Goal: Task Accomplishment & Management: Manage account settings

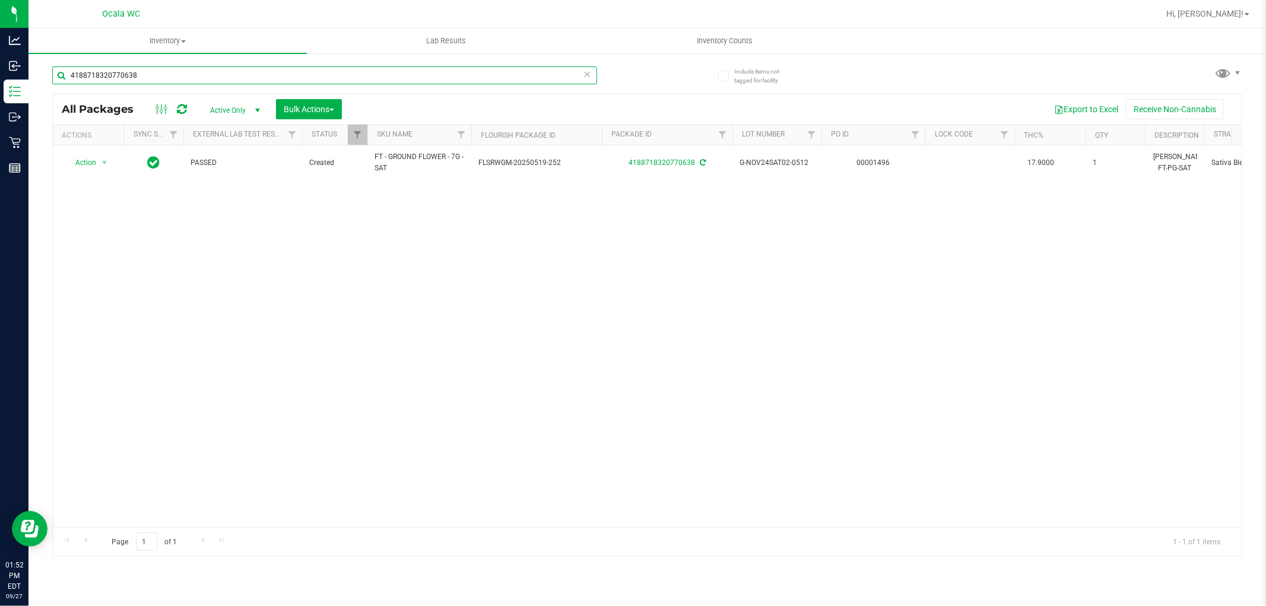
click at [155, 82] on input "4188718320770638" at bounding box center [324, 75] width 545 height 18
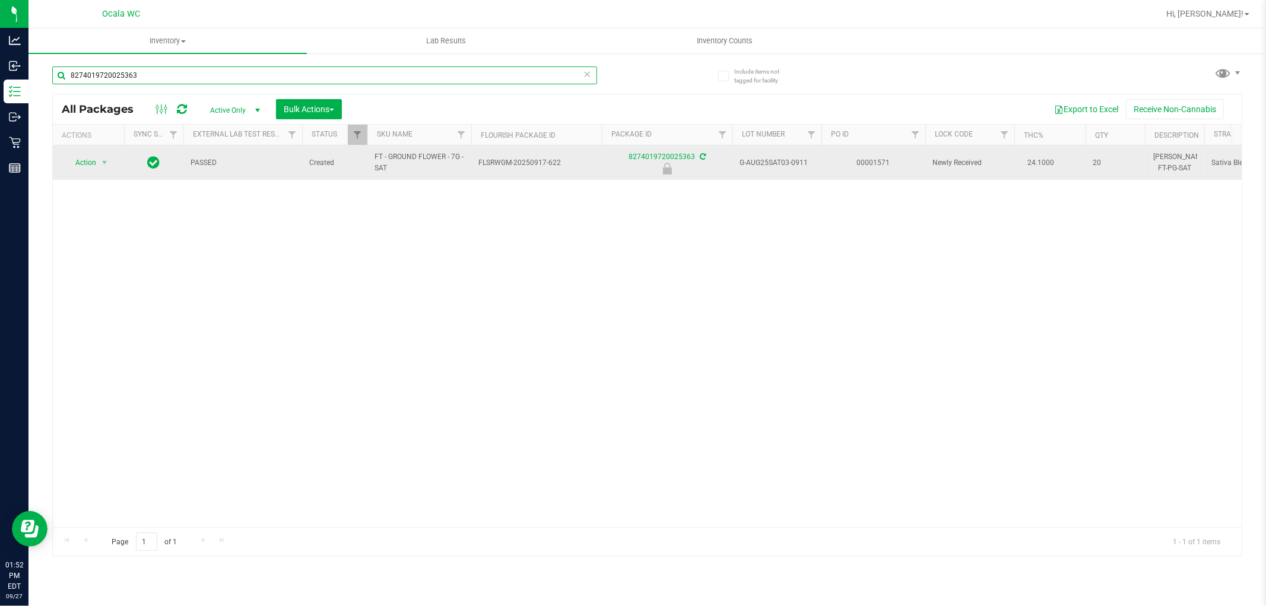
type input "8274019720025363"
click at [84, 165] on span "Action" at bounding box center [81, 162] width 32 height 17
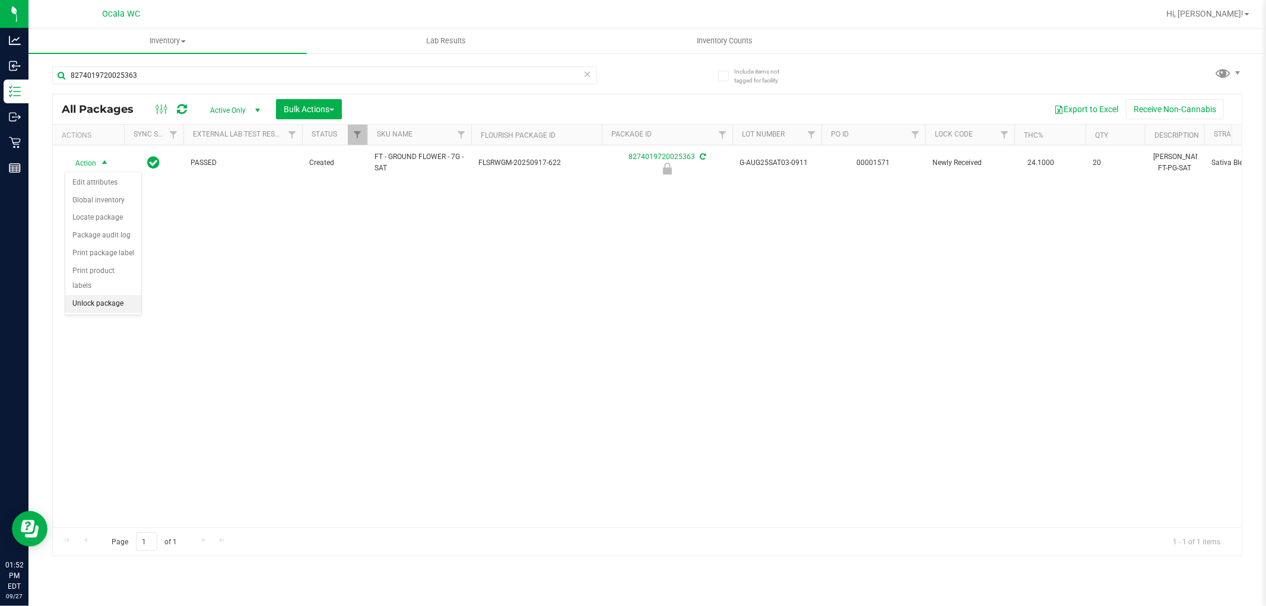
click at [102, 309] on li "Unlock package" at bounding box center [103, 304] width 76 height 18
click at [1011, 423] on div "Action Action Adjust qty Create package Edit attributes Global inventory Locate…" at bounding box center [647, 336] width 1189 height 382
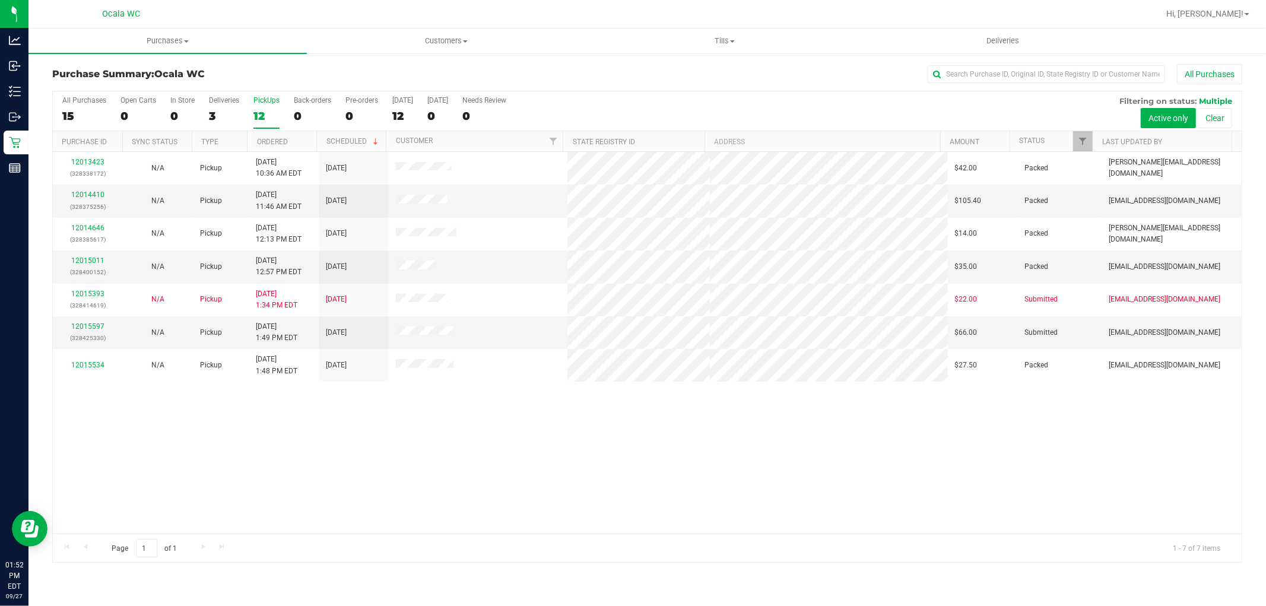
click at [784, 414] on div "12013423 (328338172) N/A Pickup [DATE] 10:36 AM EDT 9/27/2025 $42.00 Packed [PE…" at bounding box center [647, 343] width 1189 height 382
click at [102, 326] on link "12015597" at bounding box center [87, 326] width 33 height 8
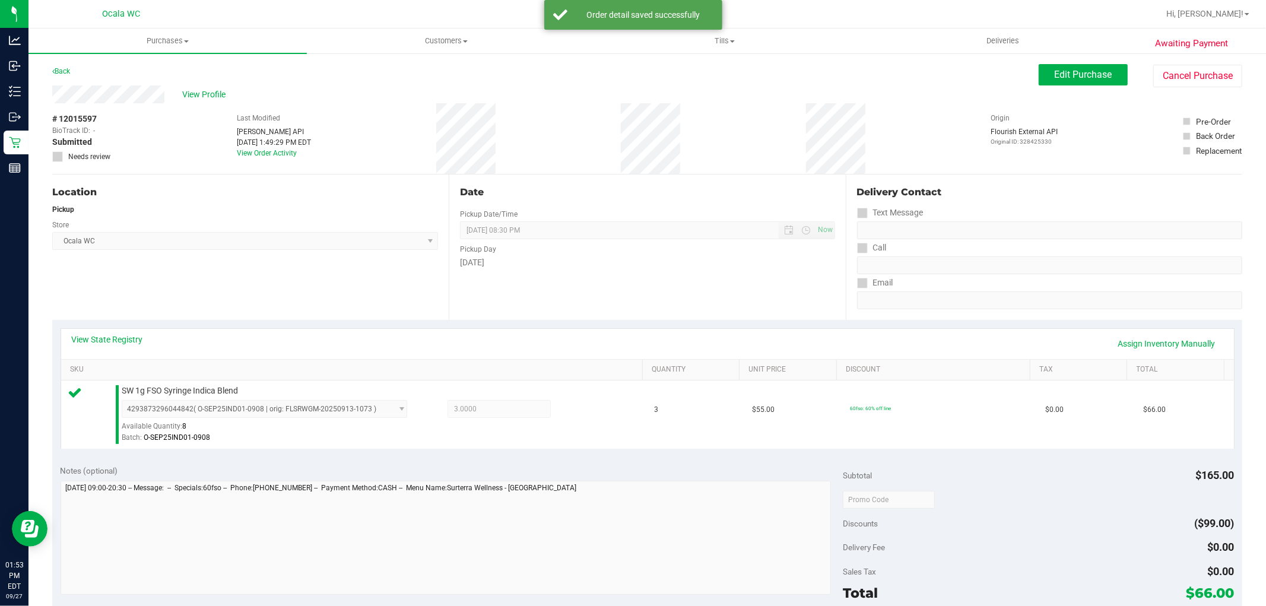
scroll to position [365, 0]
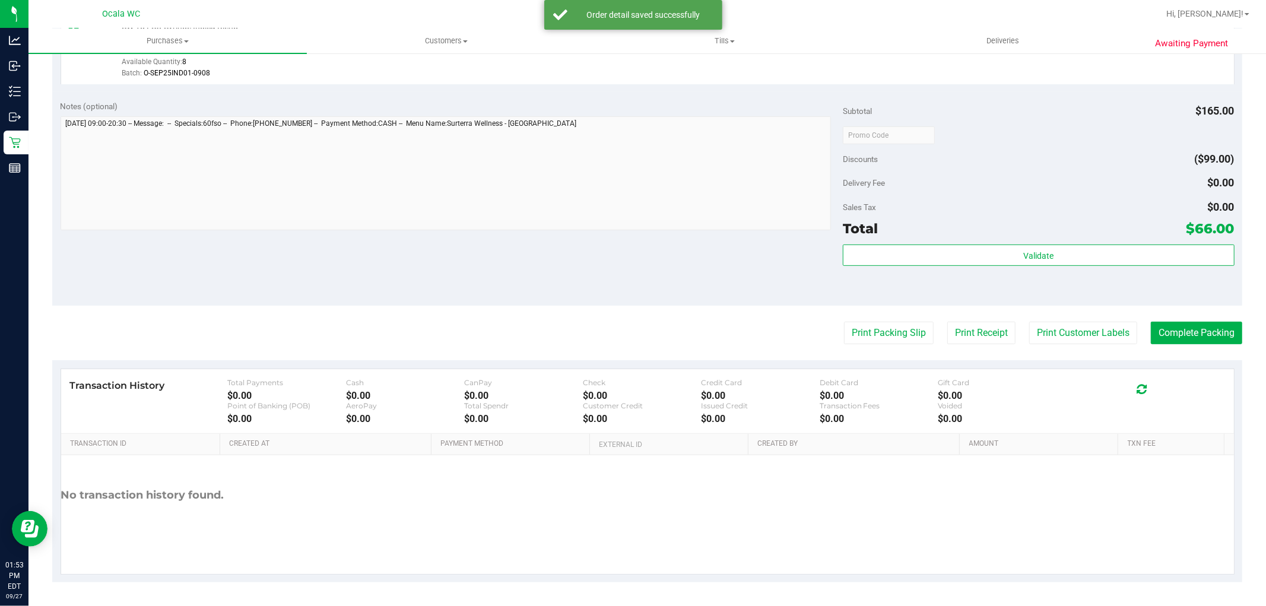
click at [1091, 158] on div "Discounts ($99.00)" at bounding box center [1038, 158] width 391 height 21
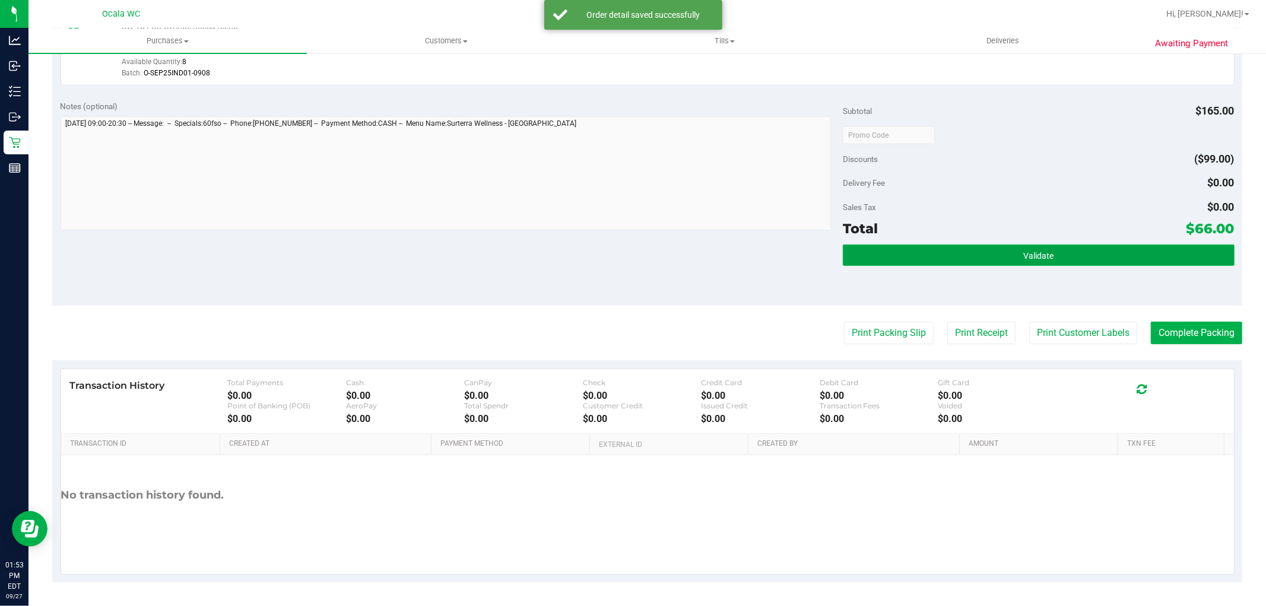
click at [1001, 260] on button "Validate" at bounding box center [1038, 255] width 391 height 21
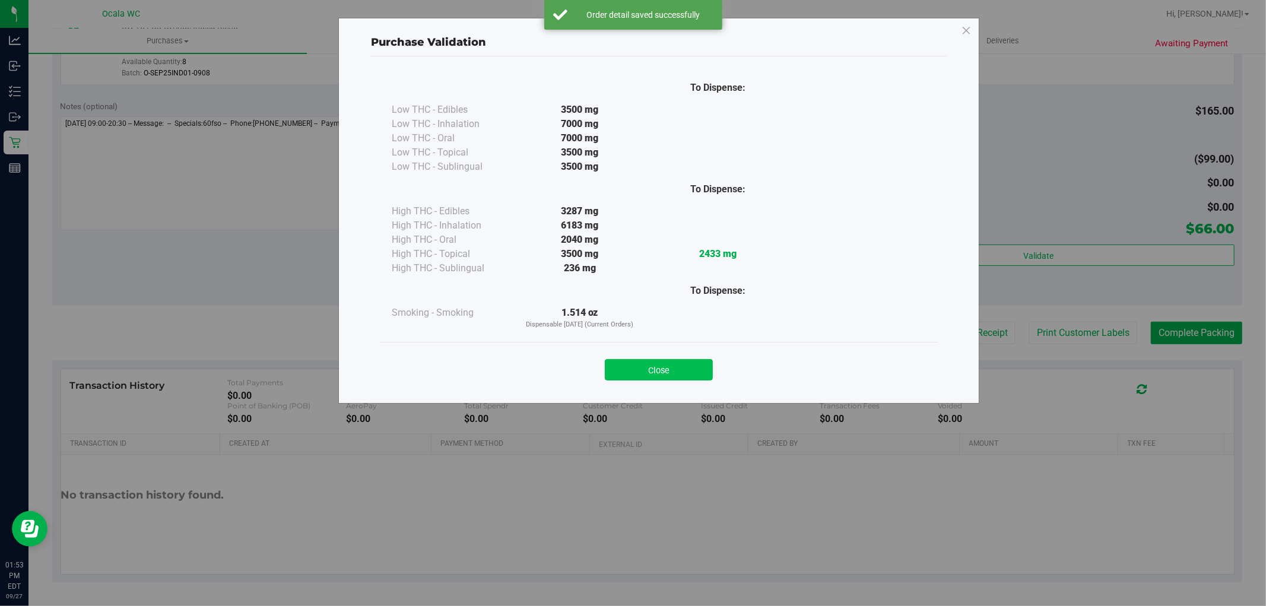
click at [681, 375] on button "Close" at bounding box center [659, 369] width 108 height 21
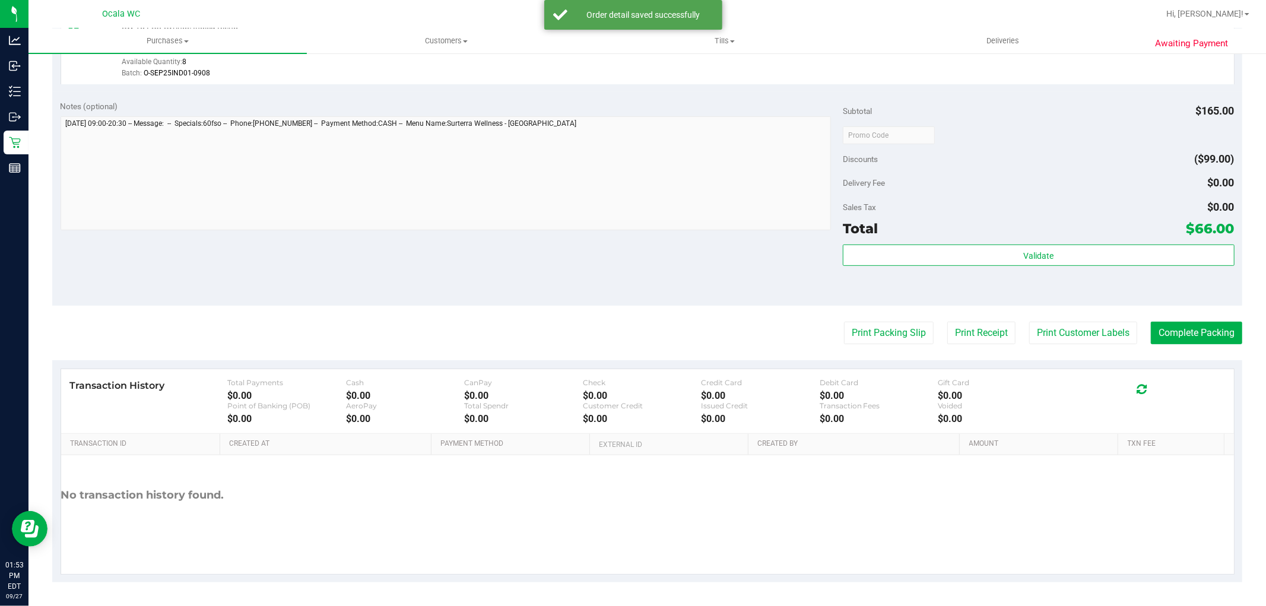
click at [1047, 140] on div at bounding box center [1038, 134] width 391 height 21
click at [898, 334] on button "Print Packing Slip" at bounding box center [889, 333] width 90 height 23
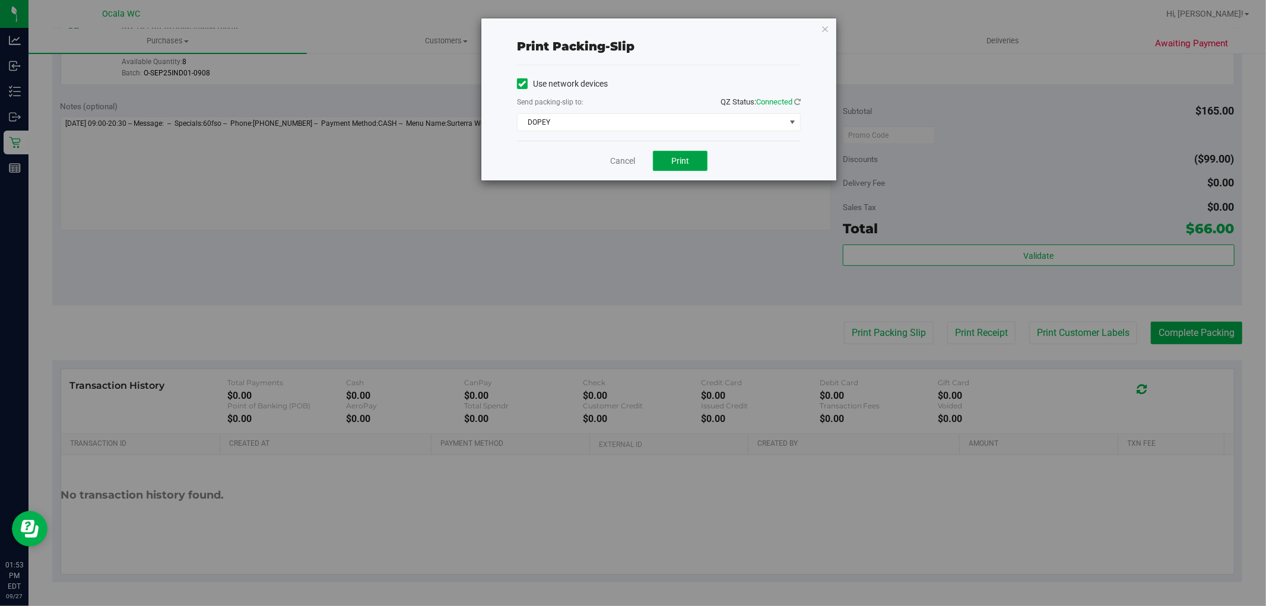
click at [686, 161] on span "Print" at bounding box center [680, 160] width 18 height 9
click at [622, 161] on link "Cancel" at bounding box center [622, 161] width 25 height 12
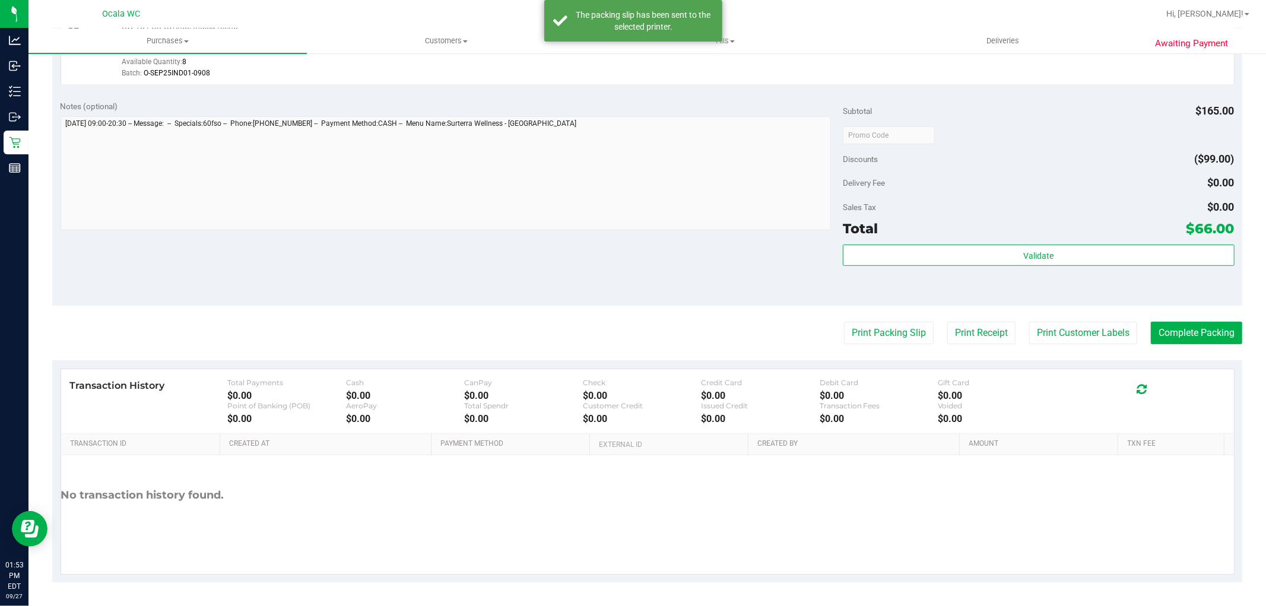
click at [1088, 179] on div "Delivery Fee $0.00" at bounding box center [1038, 182] width 391 height 21
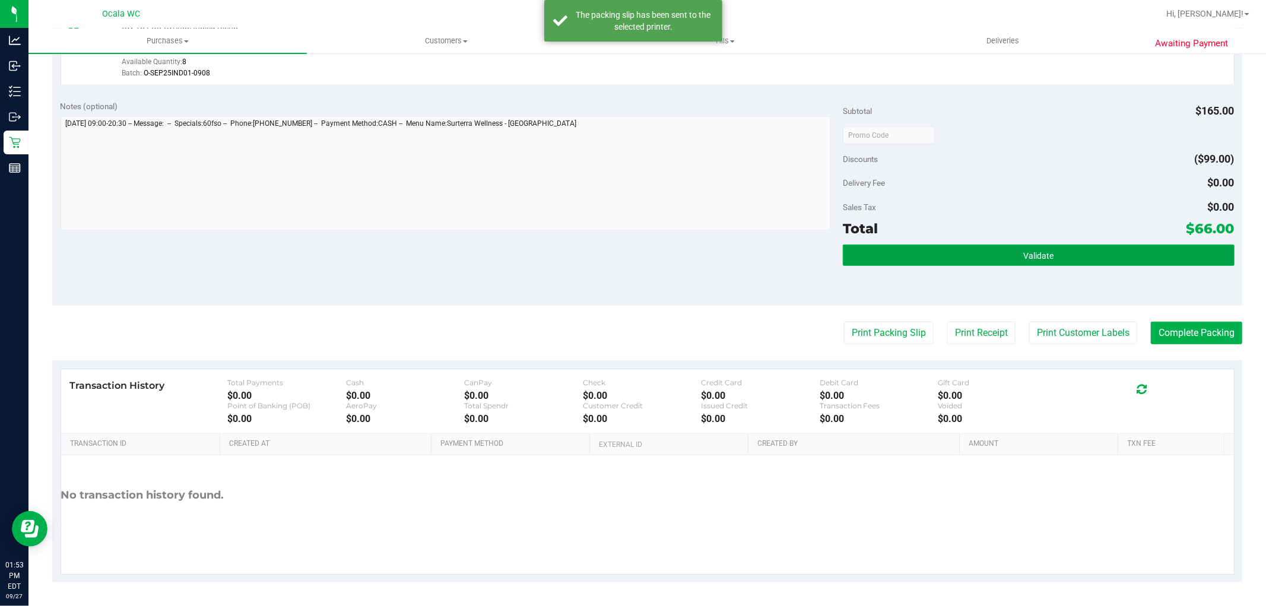
click at [1000, 248] on button "Validate" at bounding box center [1038, 255] width 391 height 21
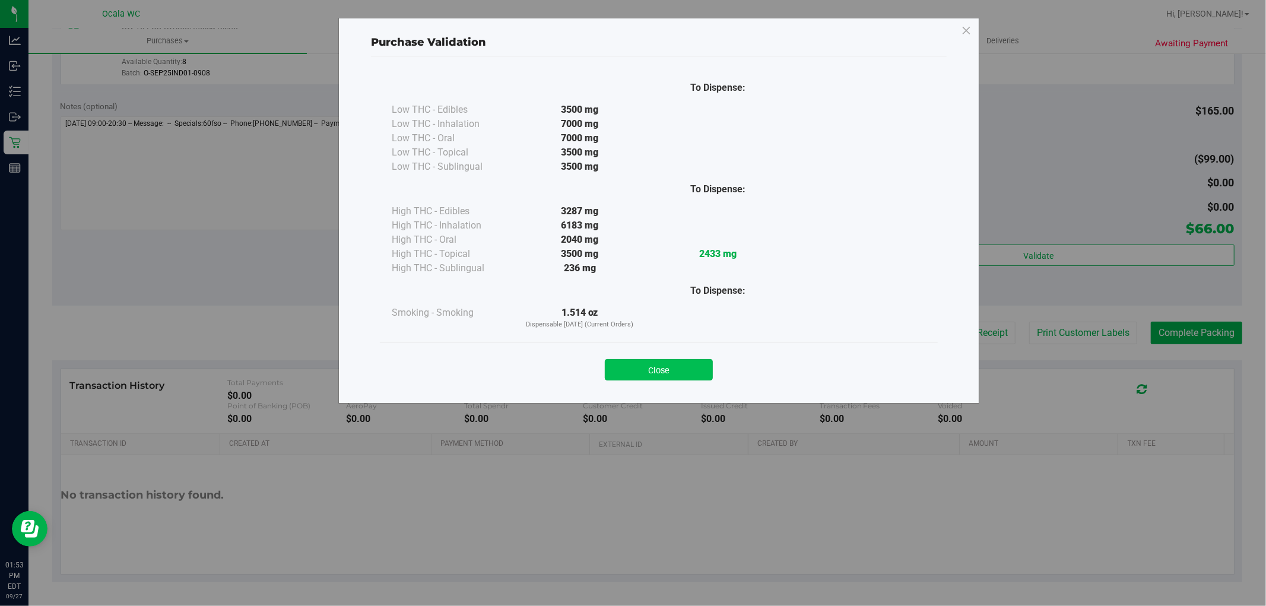
click at [679, 373] on button "Close" at bounding box center [659, 369] width 108 height 21
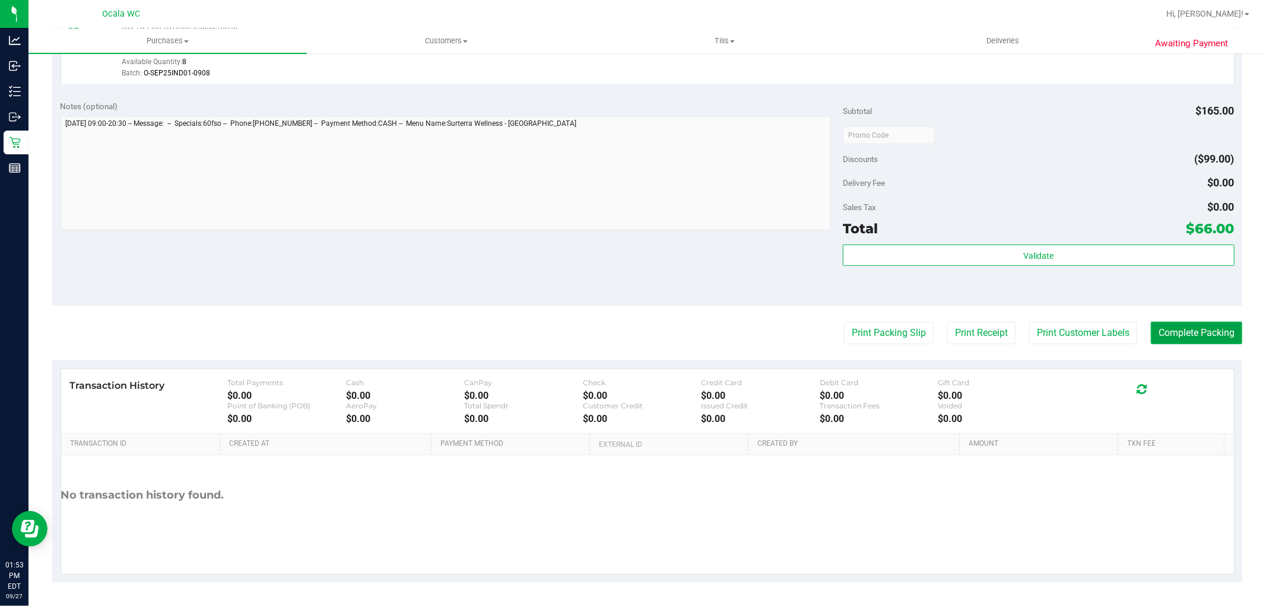
click at [1197, 332] on button "Complete Packing" at bounding box center [1196, 333] width 91 height 23
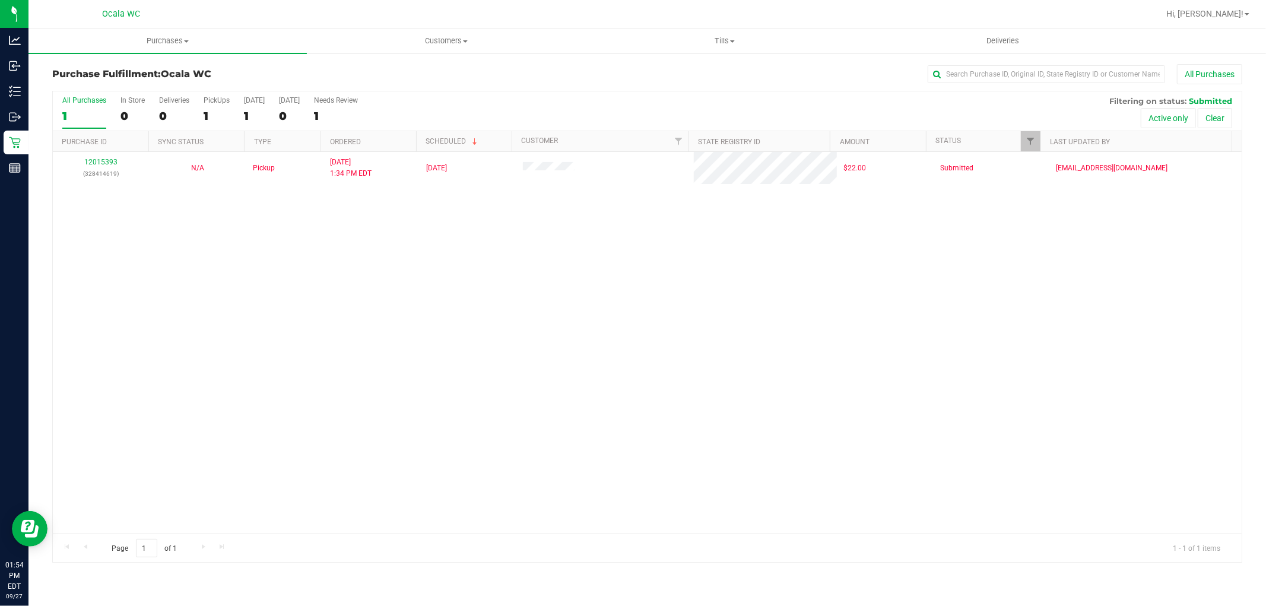
click at [491, 366] on div "12015393 (328414619) N/A Pickup [DATE] 1:34 PM EDT 9/27/2025 $22.00 Submitted […" at bounding box center [647, 343] width 1189 height 382
click at [547, 342] on div "12015393 (328414619) N/A Pickup [DATE] 1:34 PM EDT 9/27/2025 $22.00 Submitted […" at bounding box center [647, 343] width 1189 height 382
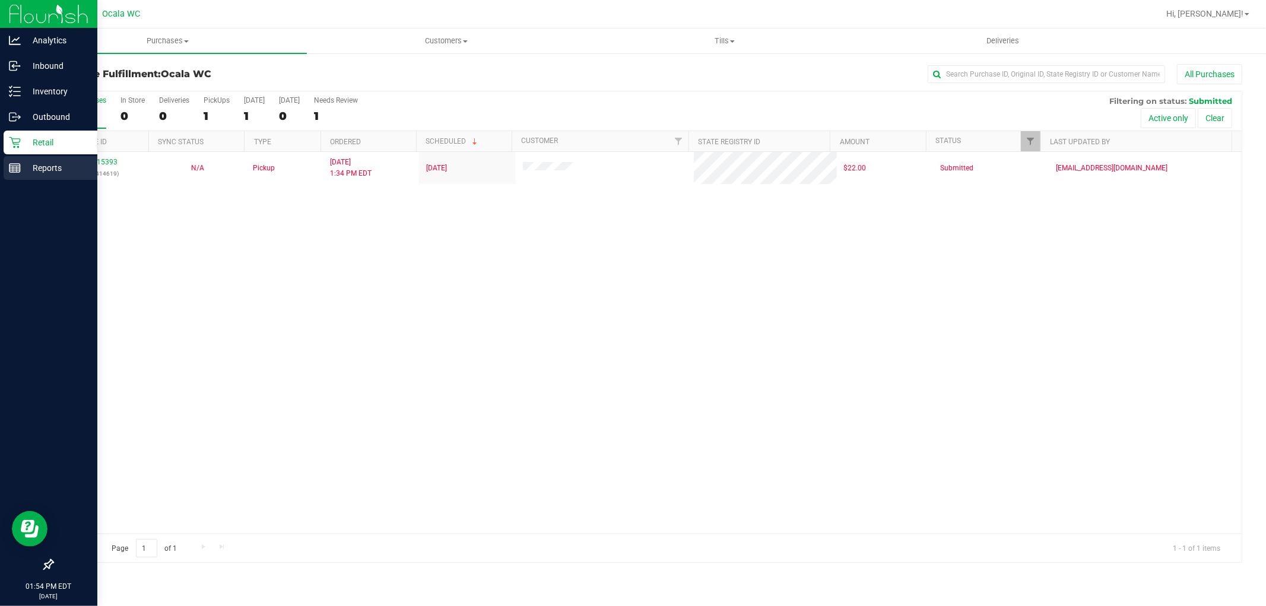
click at [14, 176] on div "Reports" at bounding box center [51, 168] width 94 height 24
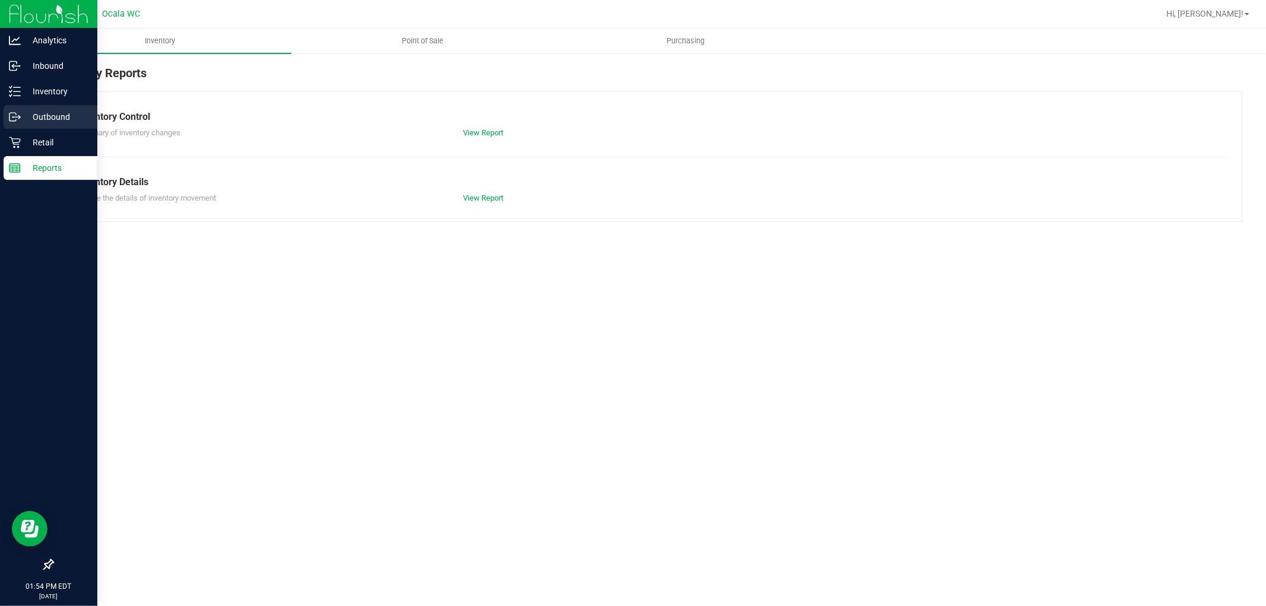
click at [53, 128] on div "Outbound" at bounding box center [51, 117] width 94 height 24
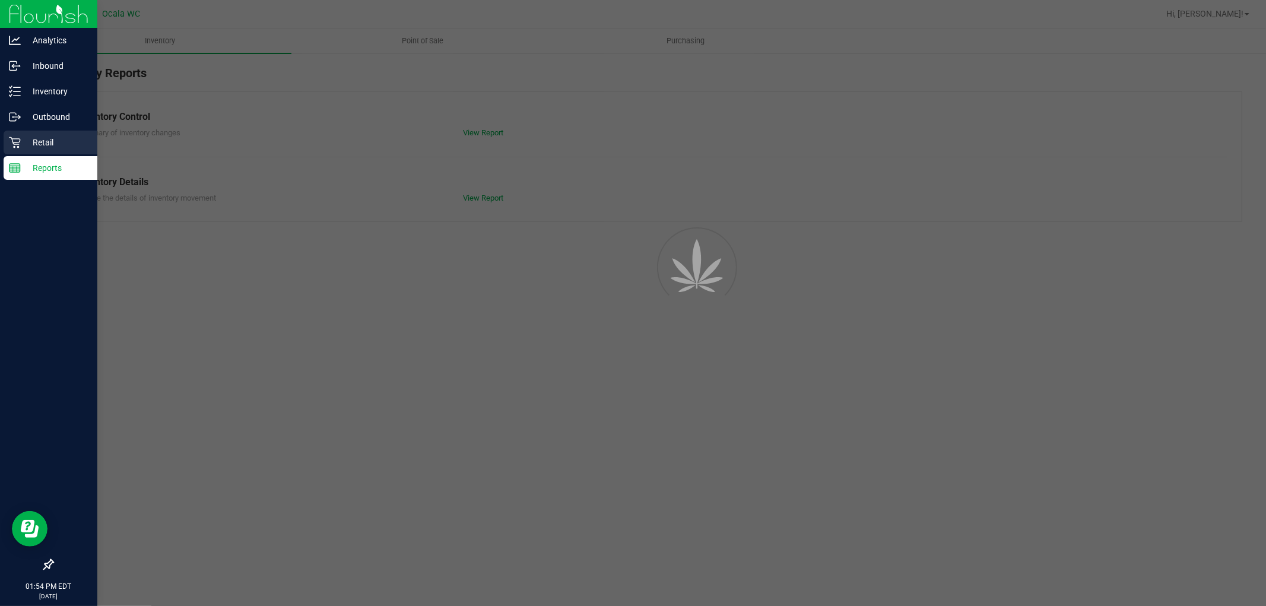
click at [46, 141] on p "Retail" at bounding box center [56, 142] width 71 height 14
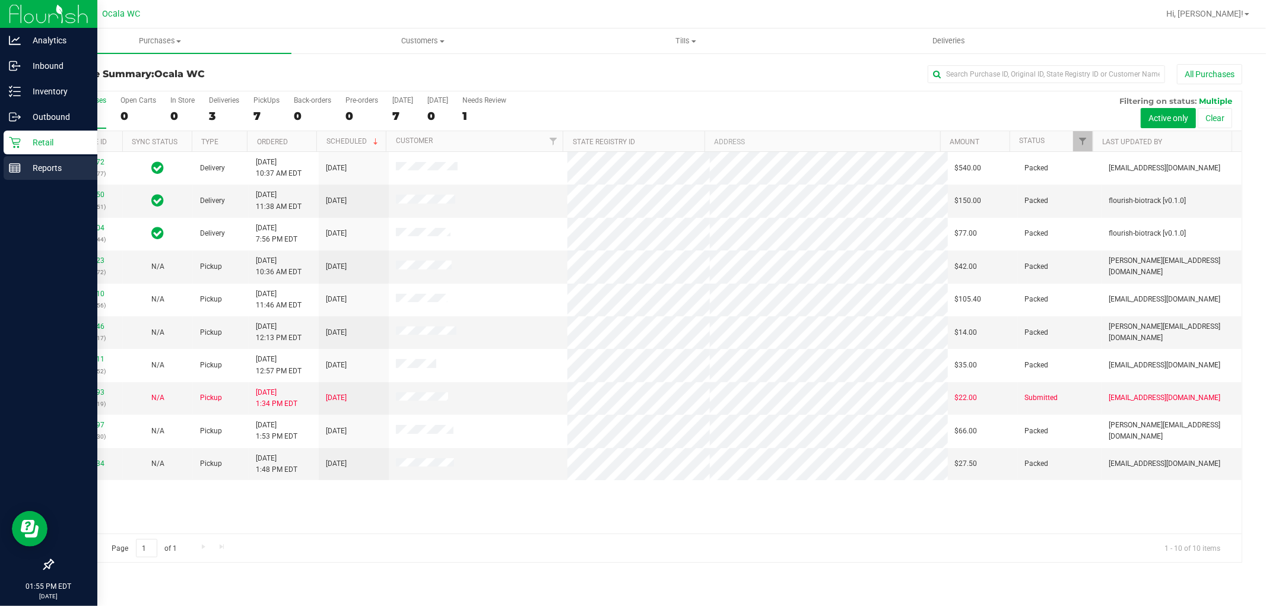
click at [31, 174] on p "Reports" at bounding box center [56, 168] width 71 height 14
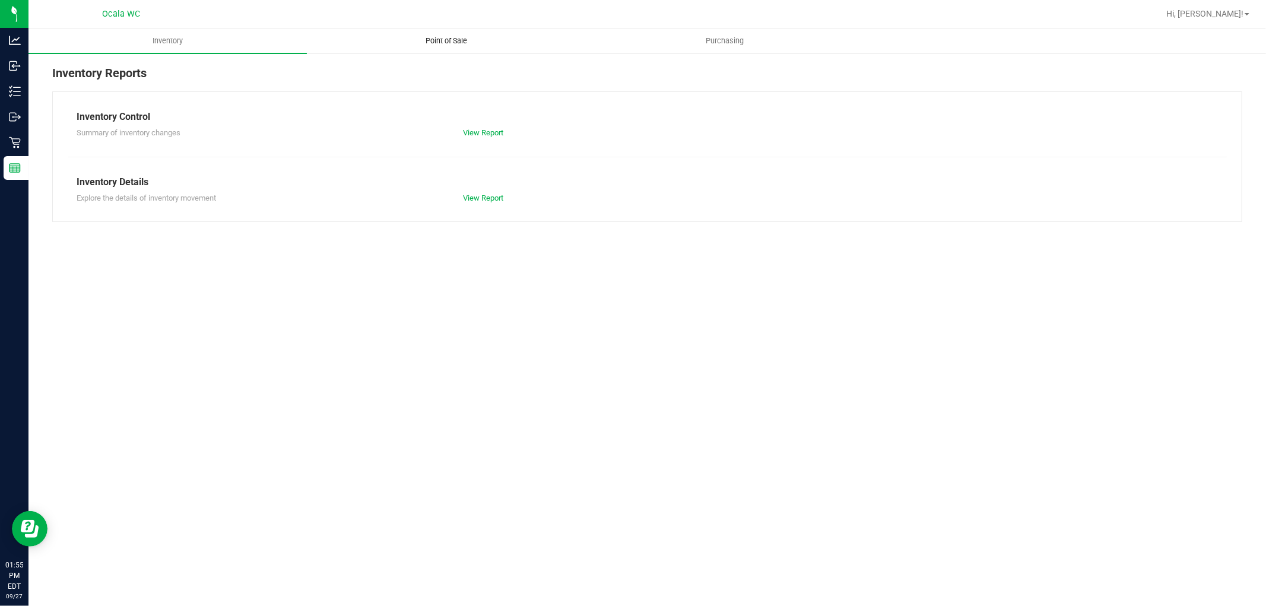
click at [440, 39] on span "Point of Sale" at bounding box center [447, 41] width 74 height 11
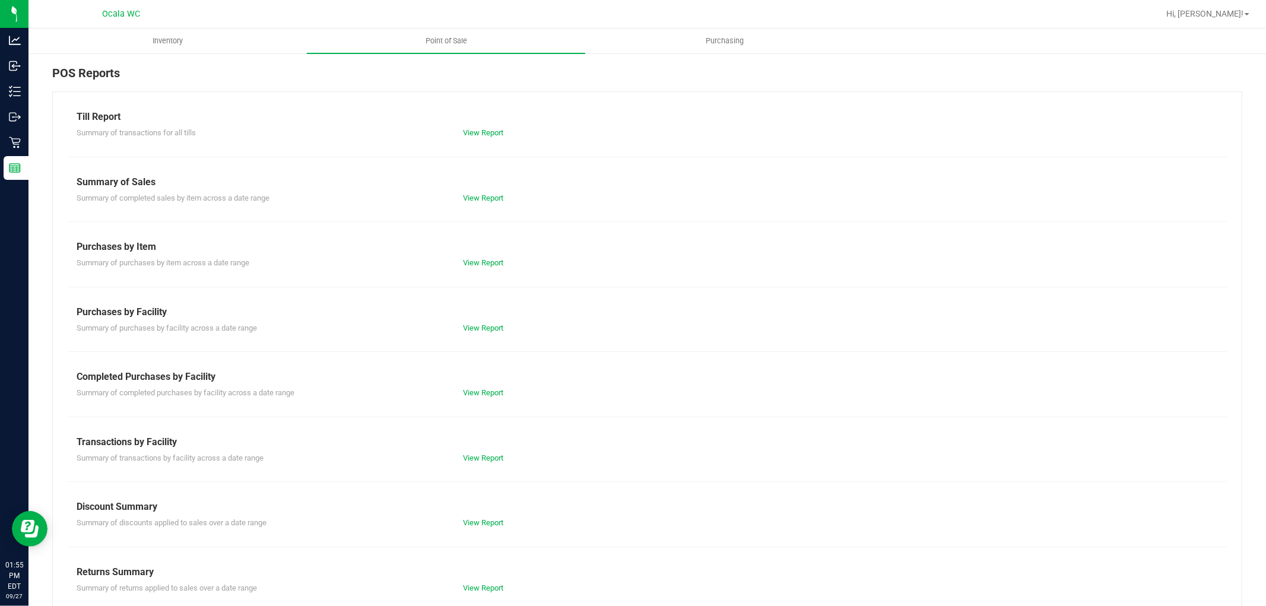
click at [486, 385] on div "Summary of completed purchases by facility across a date range View Report" at bounding box center [647, 391] width 1159 height 15
click at [486, 388] on link "View Report" at bounding box center [483, 392] width 40 height 9
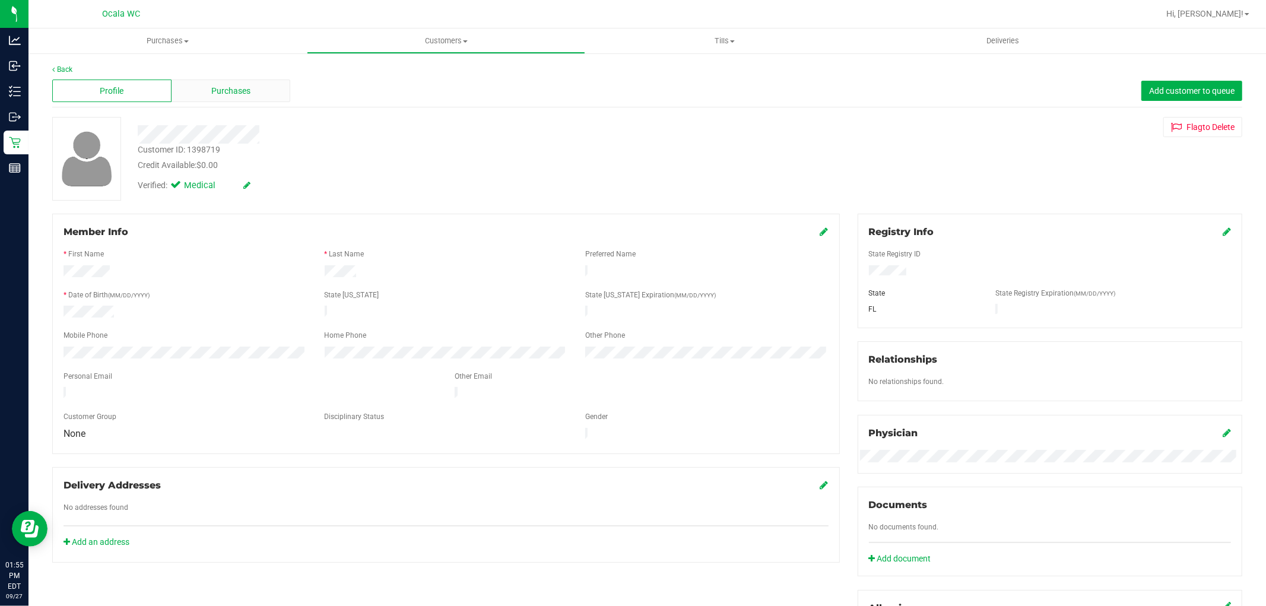
click at [262, 81] on div "Purchases" at bounding box center [231, 91] width 119 height 23
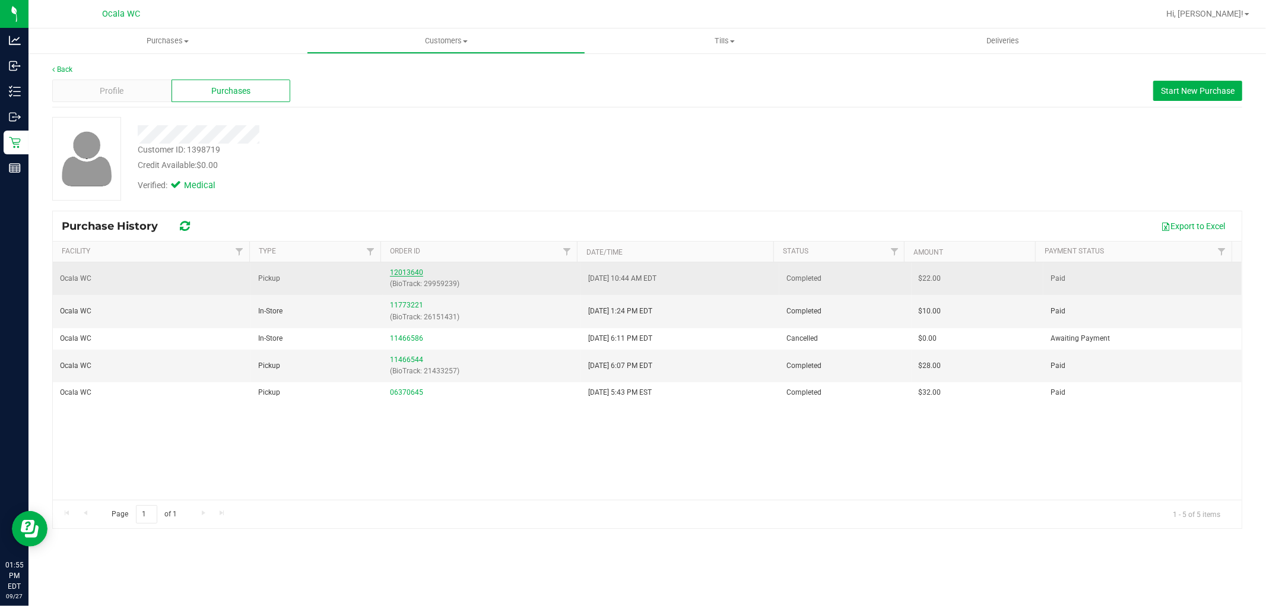
click at [407, 273] on link "12013640" at bounding box center [406, 272] width 33 height 8
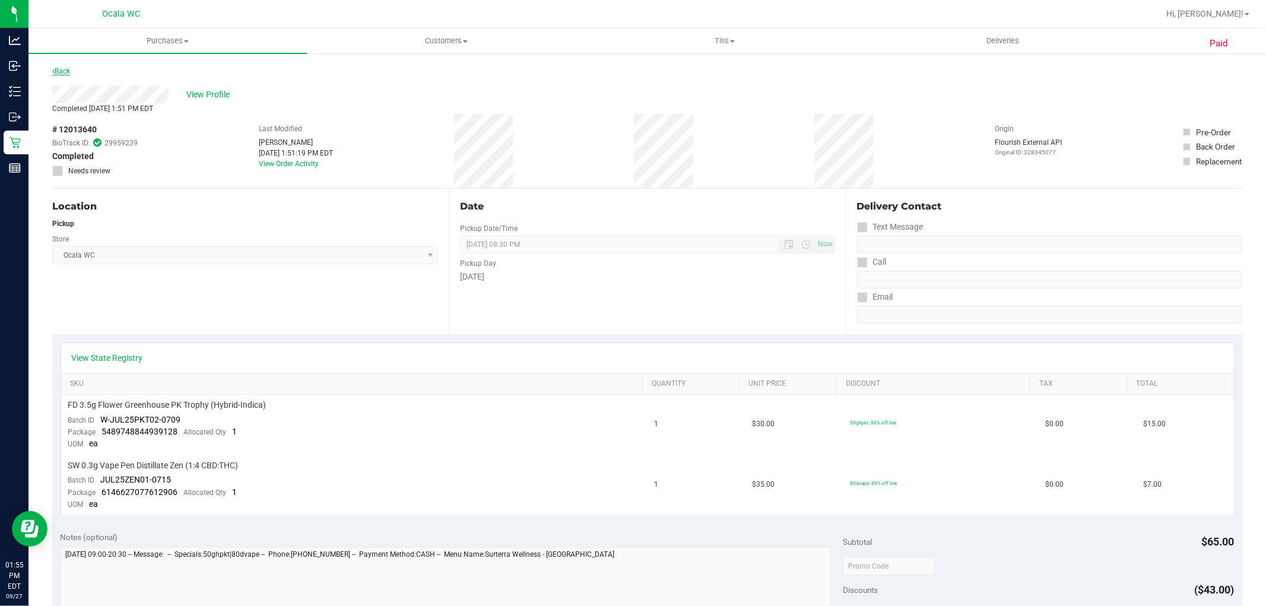
click at [62, 74] on link "Back" at bounding box center [61, 71] width 18 height 8
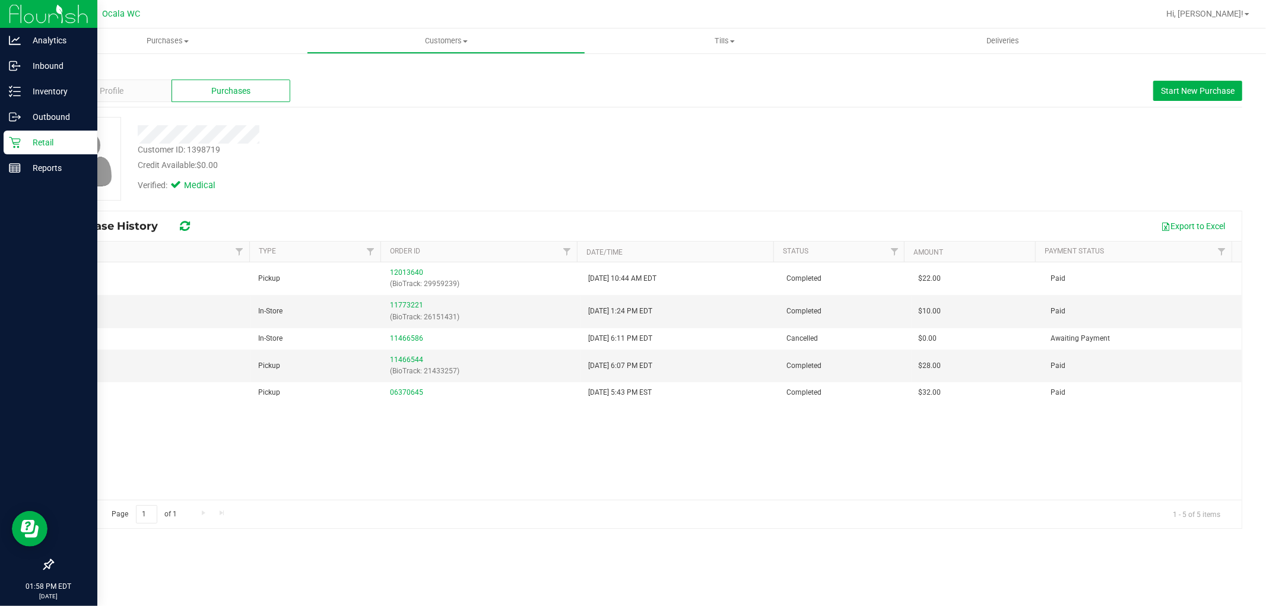
click at [9, 148] on div "Retail" at bounding box center [51, 143] width 94 height 24
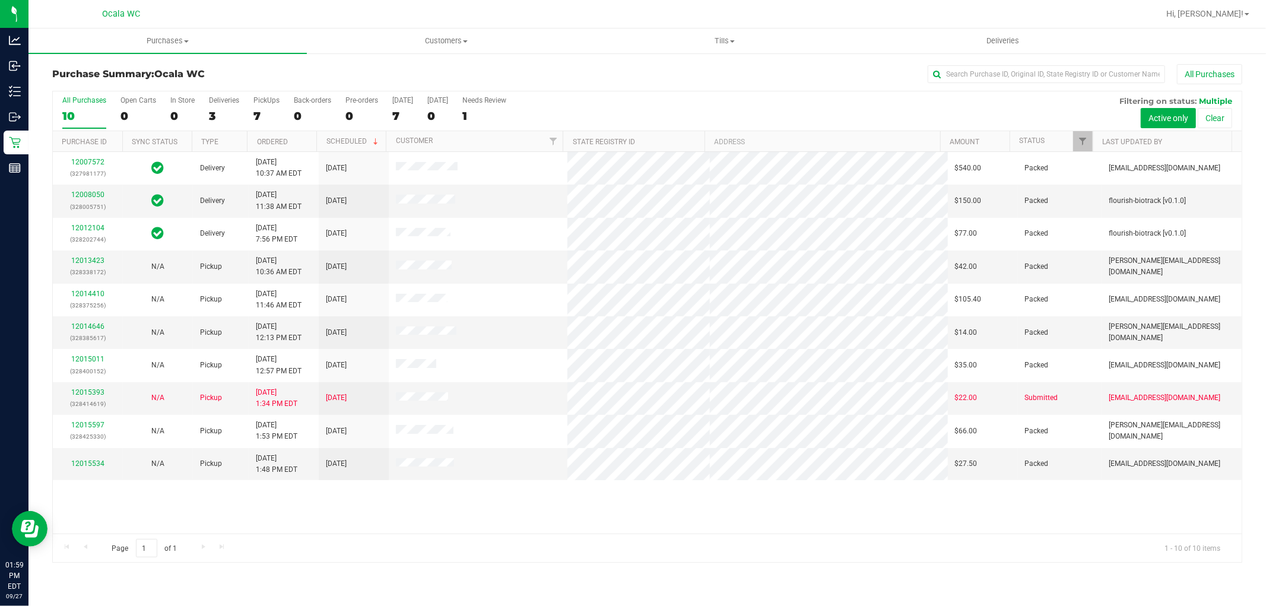
click at [598, 75] on div "All Purchases" at bounding box center [846, 74] width 794 height 20
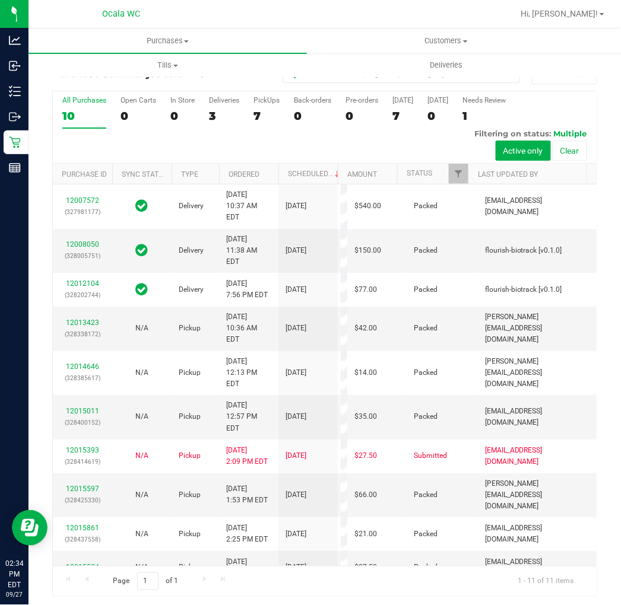
click at [573, 21] on div "Hi, [PERSON_NAME]!" at bounding box center [562, 14] width 93 height 21
click at [573, 18] on span "Hi, [PERSON_NAME]!" at bounding box center [559, 13] width 77 height 9
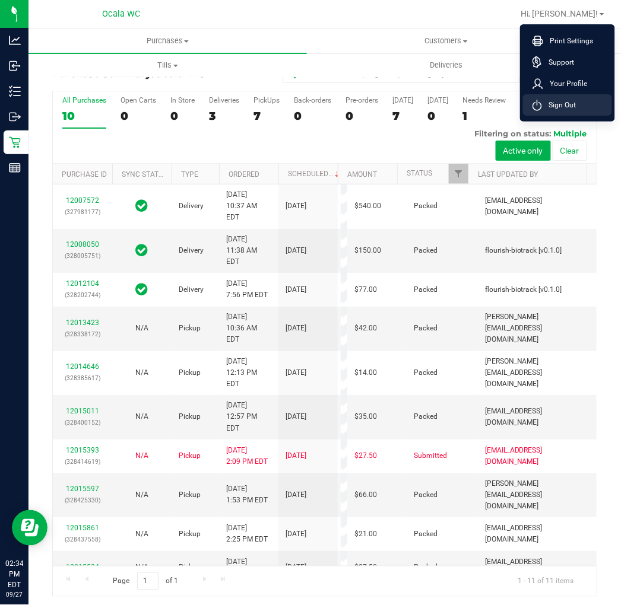
click at [554, 107] on span "Sign Out" at bounding box center [559, 105] width 34 height 12
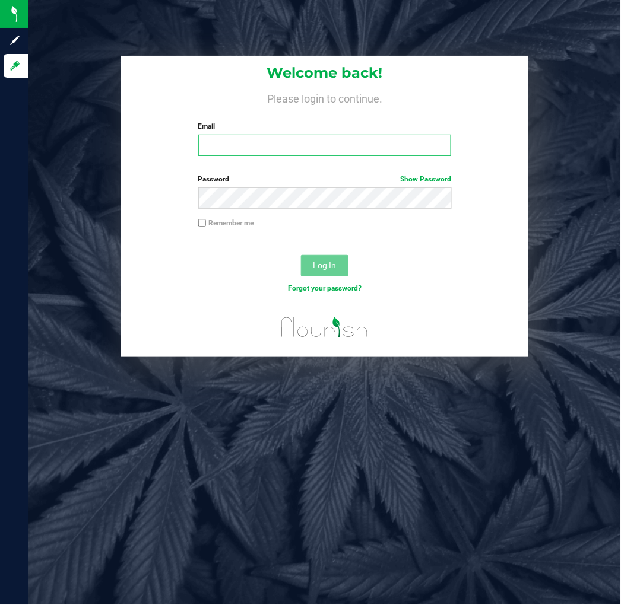
click at [253, 153] on input "Email" at bounding box center [324, 145] width 253 height 21
type input "[EMAIL_ADDRESS][DOMAIN_NAME]"
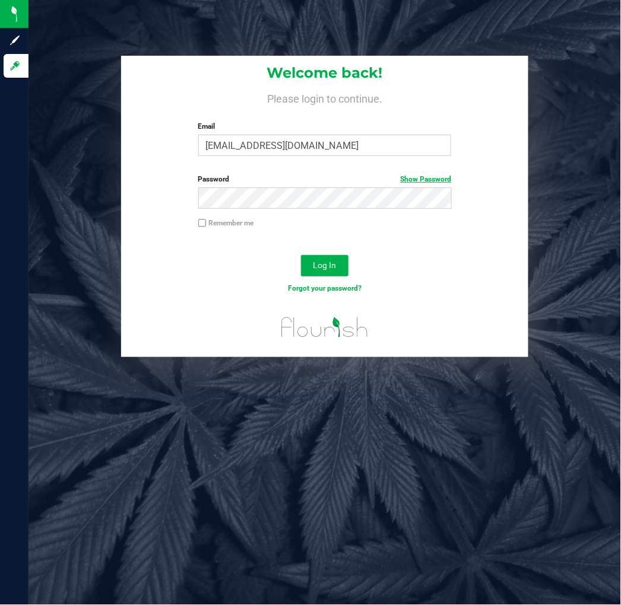
click at [431, 179] on link "Show Password" at bounding box center [425, 179] width 51 height 8
click at [332, 264] on span "Log In" at bounding box center [324, 265] width 23 height 9
